Goal: Find specific fact

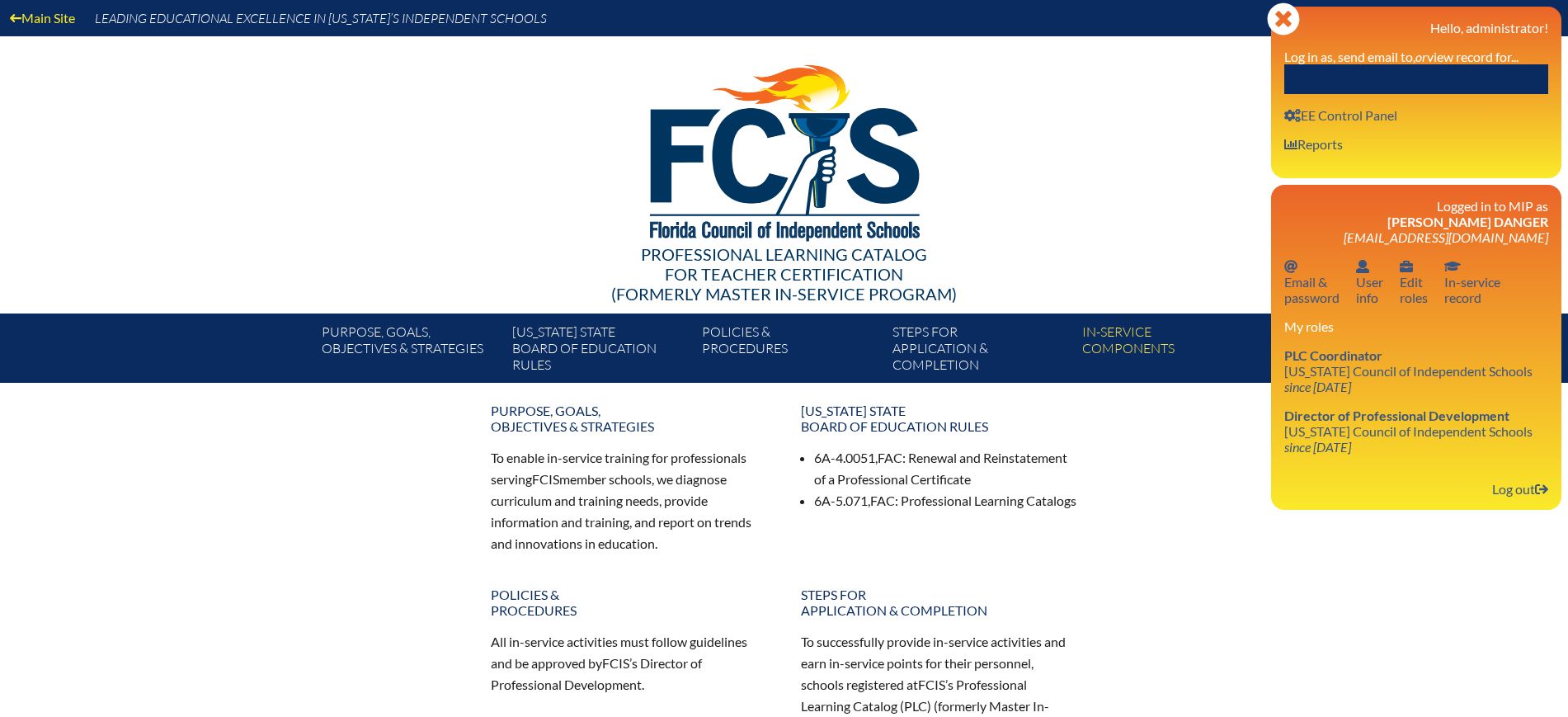
click at [1456, 78] on input "text" at bounding box center [1416, 78] width 264 height 30
paste input "[PERSON_NAME]"
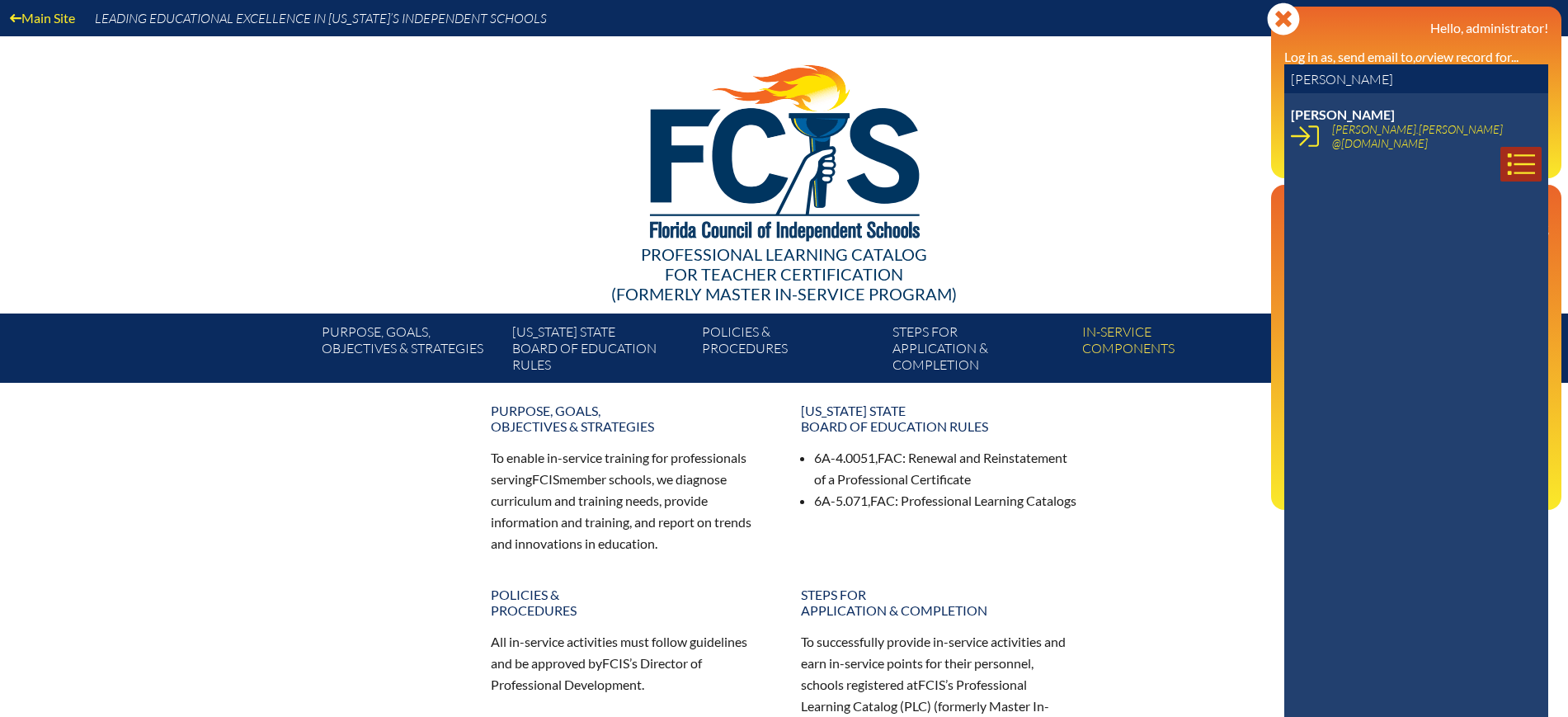
type input "[PERSON_NAME]"
click at [1507, 150] on icon at bounding box center [1521, 164] width 28 height 28
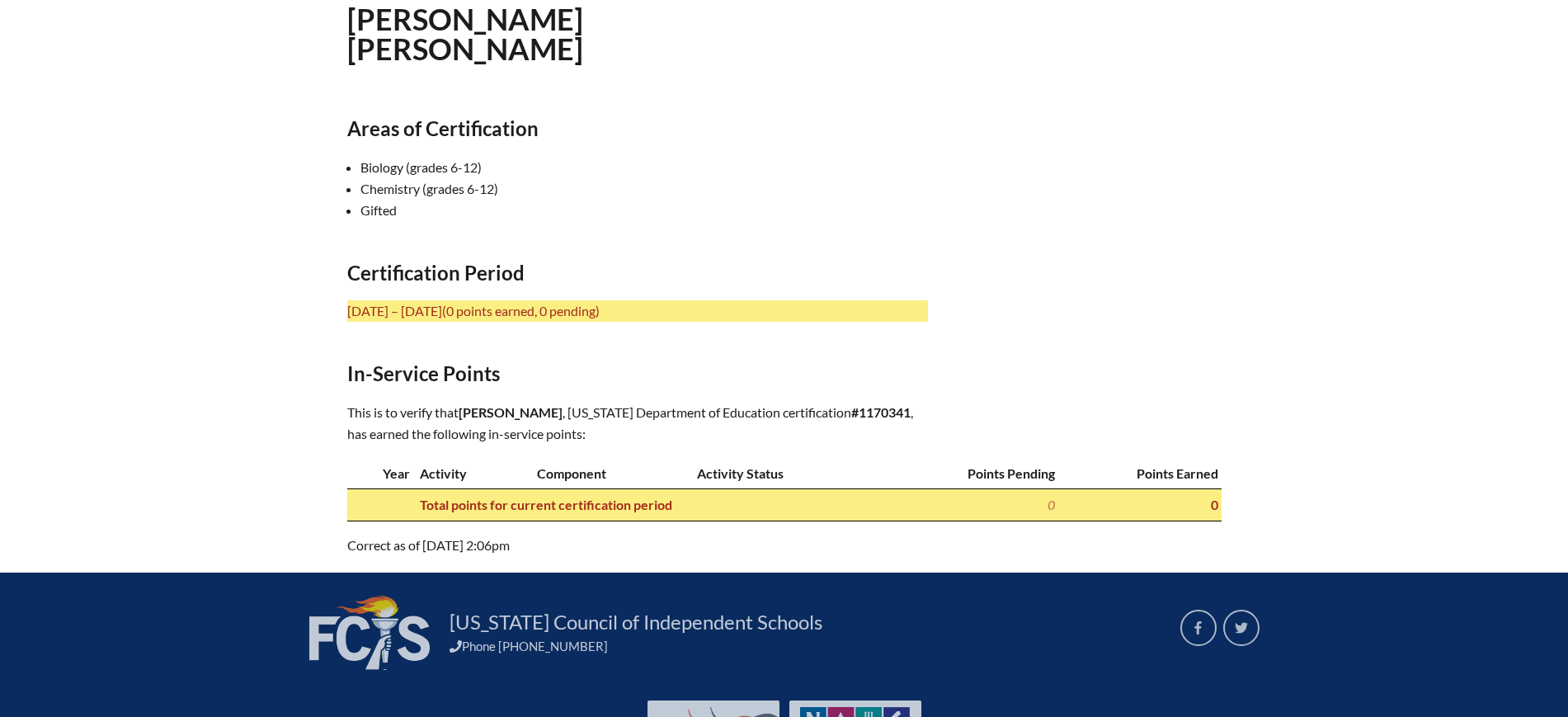
scroll to position [612, 0]
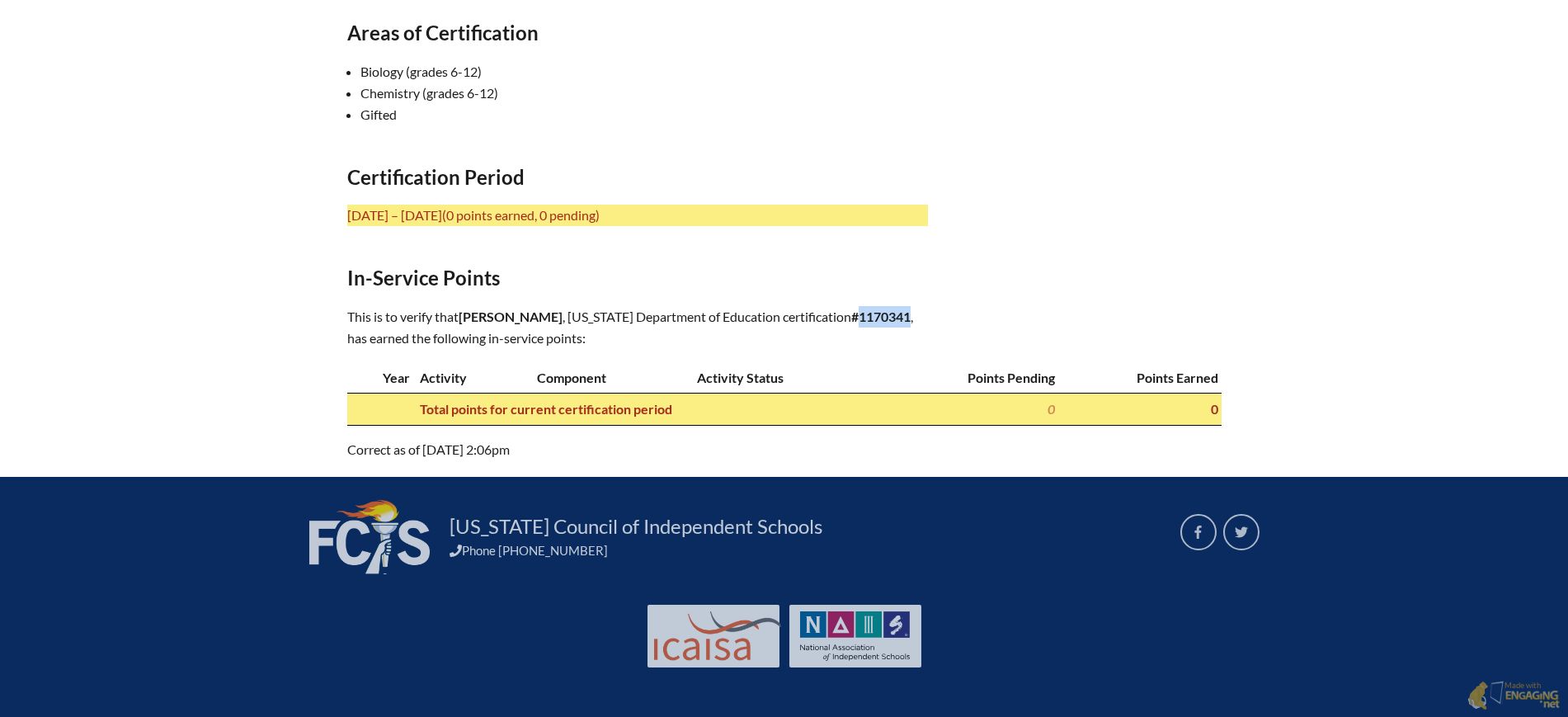
drag, startPoint x: 883, startPoint y: 297, endPoint x: 832, endPoint y: 296, distance: 51.0
click at [851, 309] on b "#1170341" at bounding box center [881, 316] width 59 height 16
copy b "1170341"
